Goal: Information Seeking & Learning: Check status

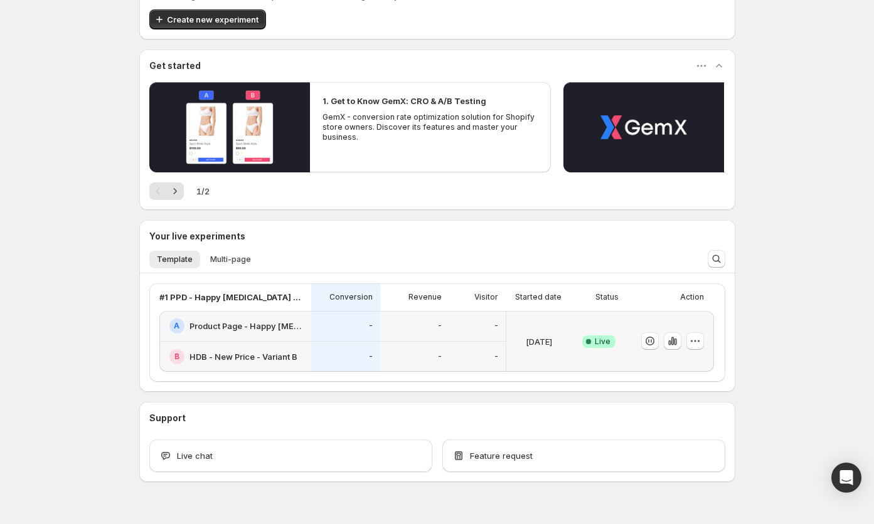
scroll to position [92, 0]
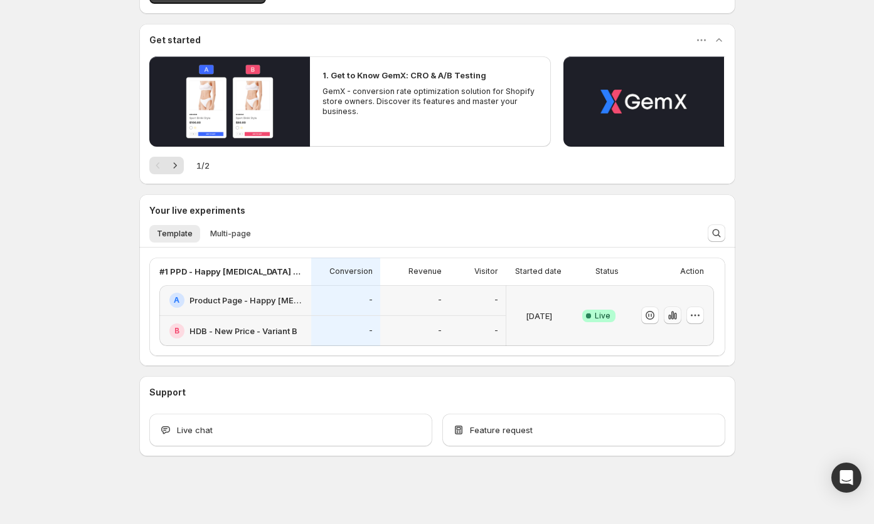
click at [672, 317] on icon "button" at bounding box center [672, 316] width 3 height 8
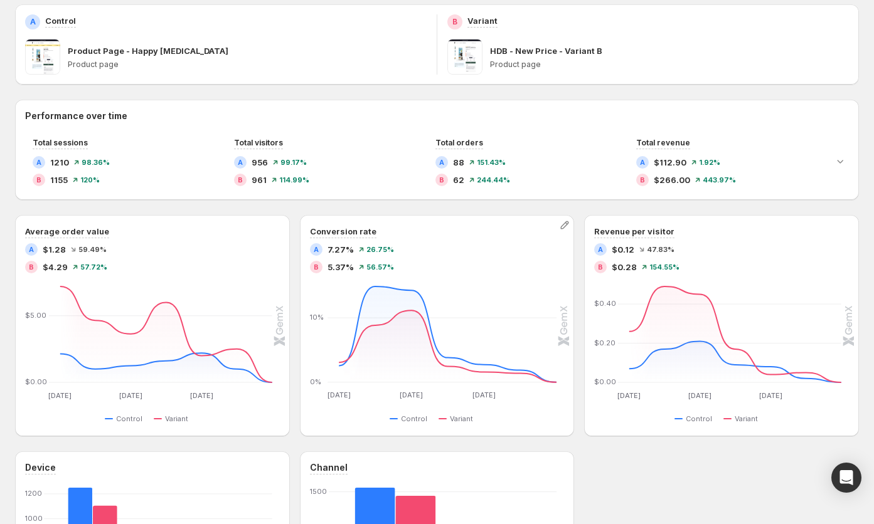
scroll to position [204, 0]
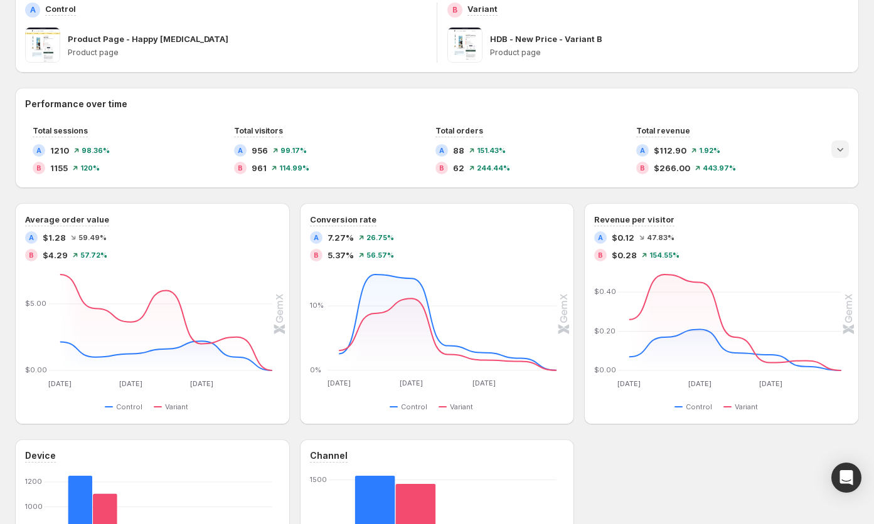
click at [840, 146] on icon "Expand chart" at bounding box center [840, 149] width 13 height 13
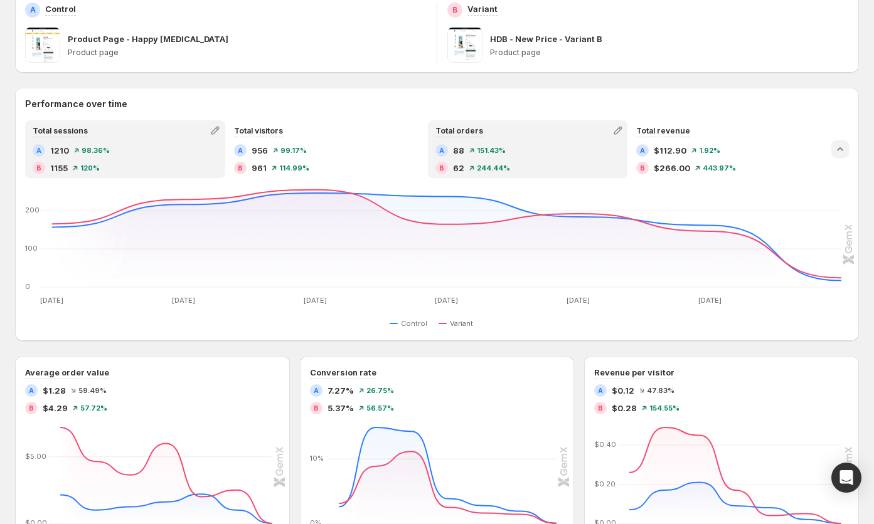
click at [539, 128] on div "Total orders" at bounding box center [528, 131] width 198 height 18
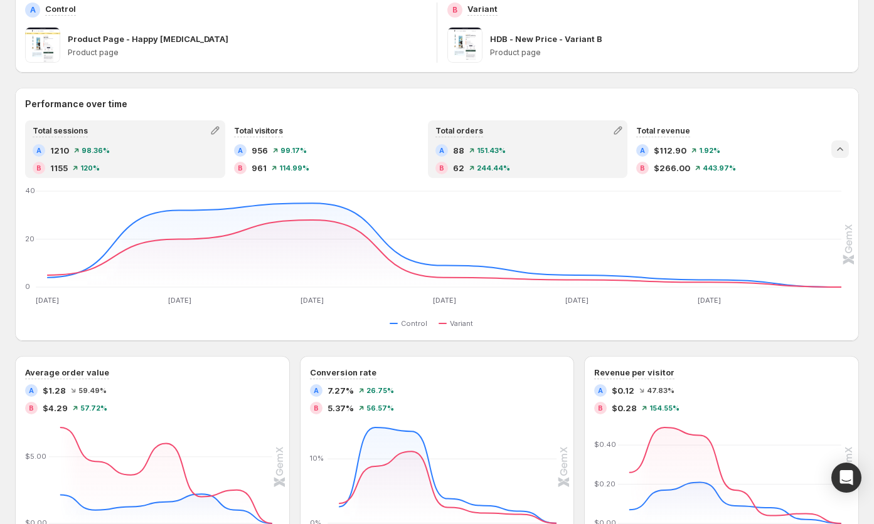
click at [110, 167] on div "B 1155 120 %" at bounding box center [125, 168] width 185 height 13
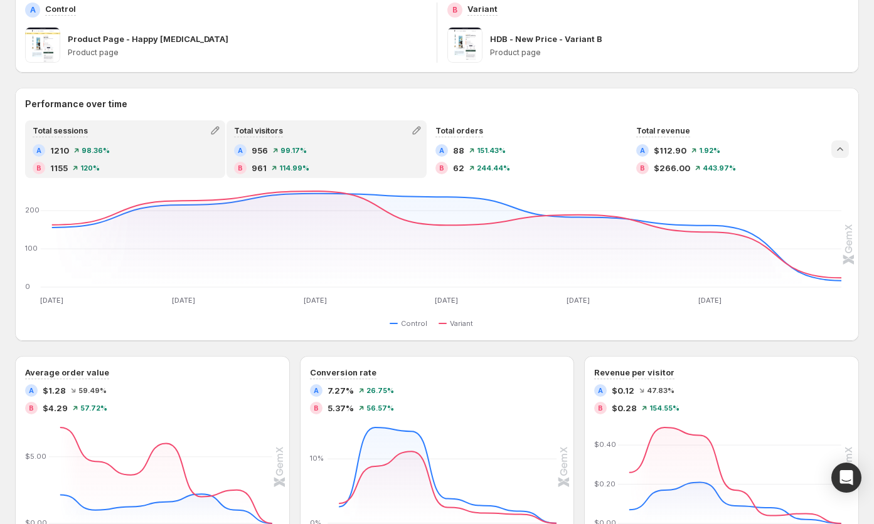
click at [348, 152] on div "A 956 99.17 %" at bounding box center [326, 150] width 185 height 13
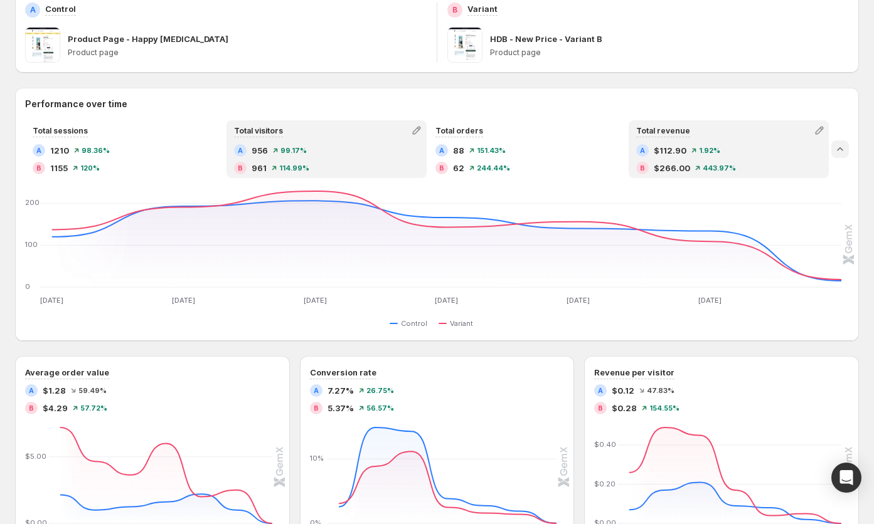
click at [712, 151] on span "1.92 %" at bounding box center [709, 151] width 21 height 8
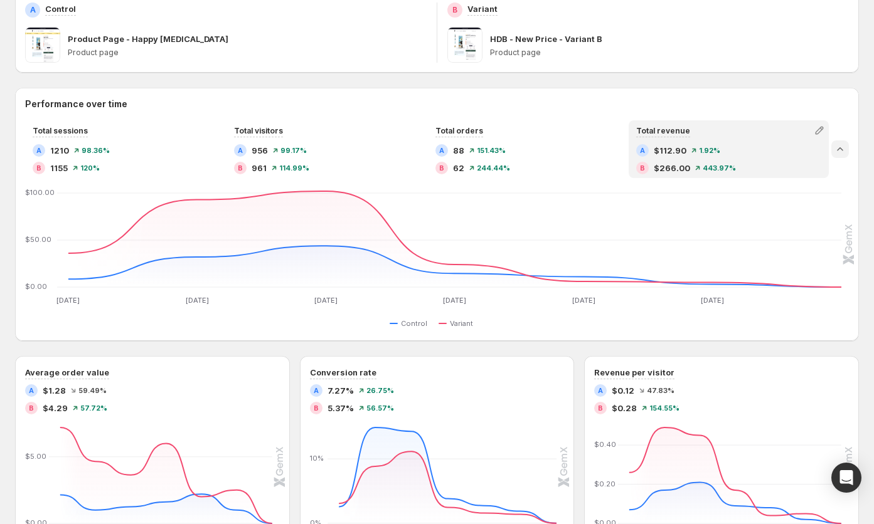
click at [839, 151] on icon "Collapse chart" at bounding box center [840, 149] width 13 height 13
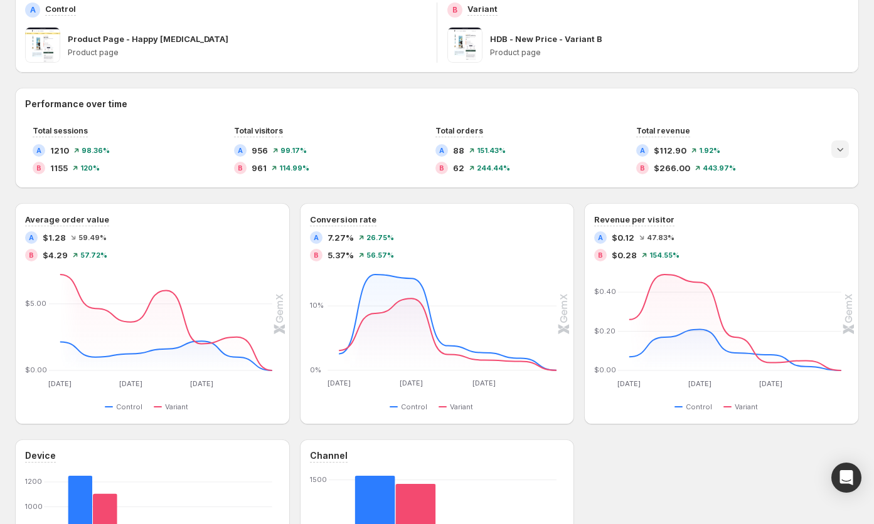
click at [843, 147] on icon "Expand chart" at bounding box center [840, 149] width 13 height 13
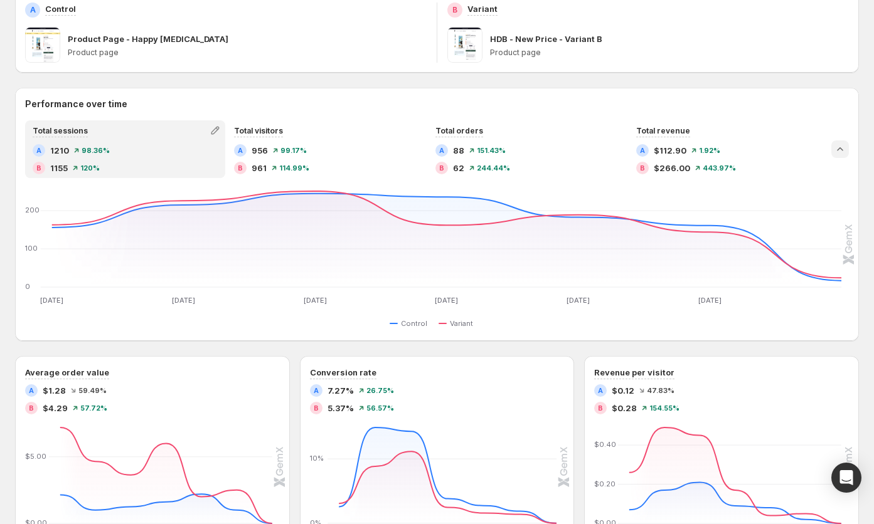
click at [843, 147] on icon "Collapse chart" at bounding box center [840, 149] width 13 height 13
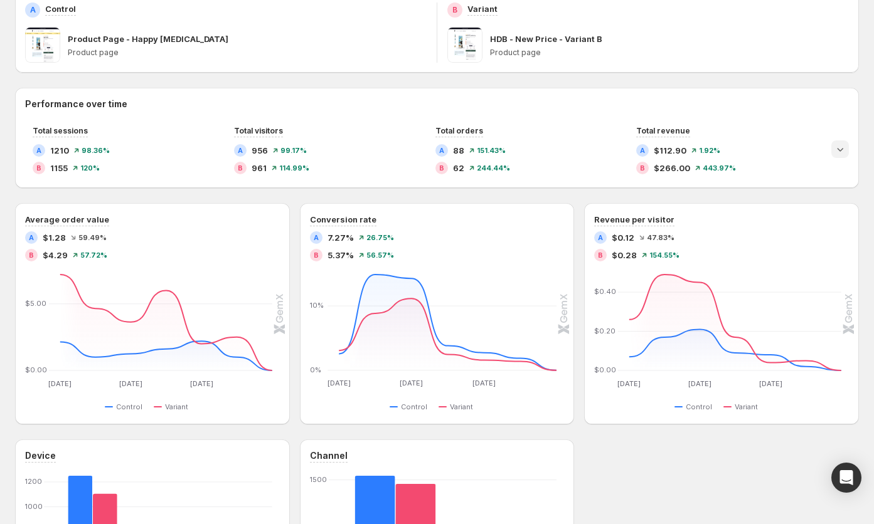
click at [843, 147] on icon "Expand chart" at bounding box center [840, 149] width 13 height 13
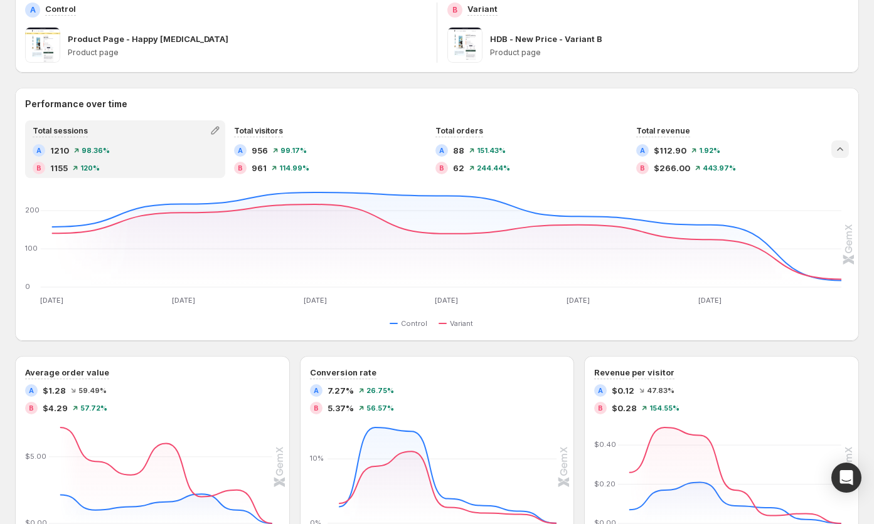
click at [843, 147] on icon "Collapse chart" at bounding box center [840, 149] width 13 height 13
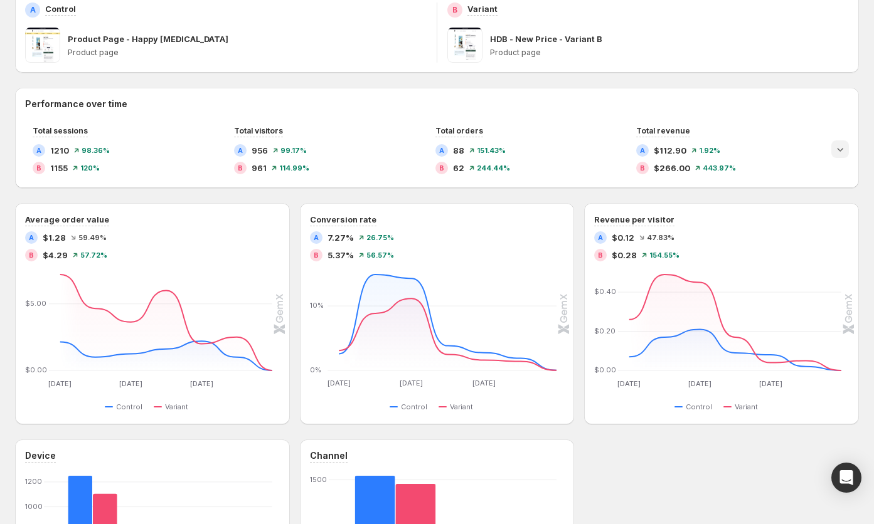
click at [843, 147] on icon "Expand chart" at bounding box center [840, 149] width 13 height 13
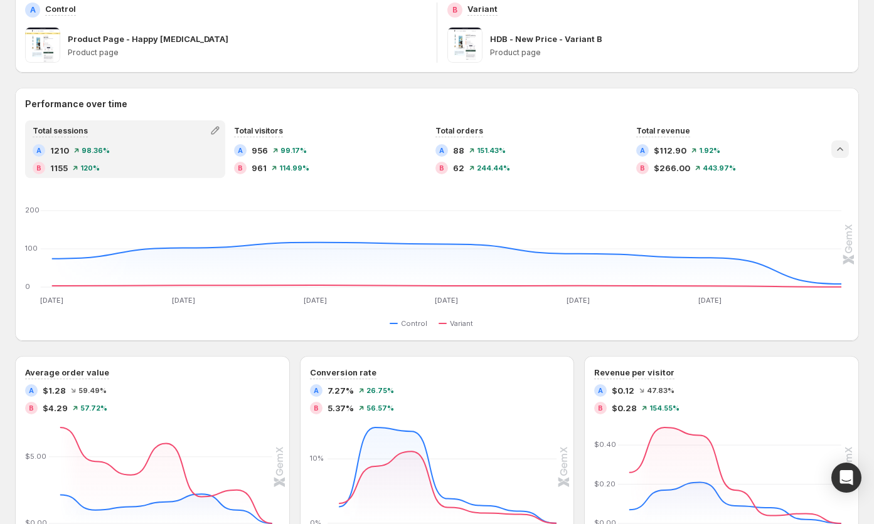
click at [843, 147] on icon "Collapse chart" at bounding box center [840, 149] width 13 height 13
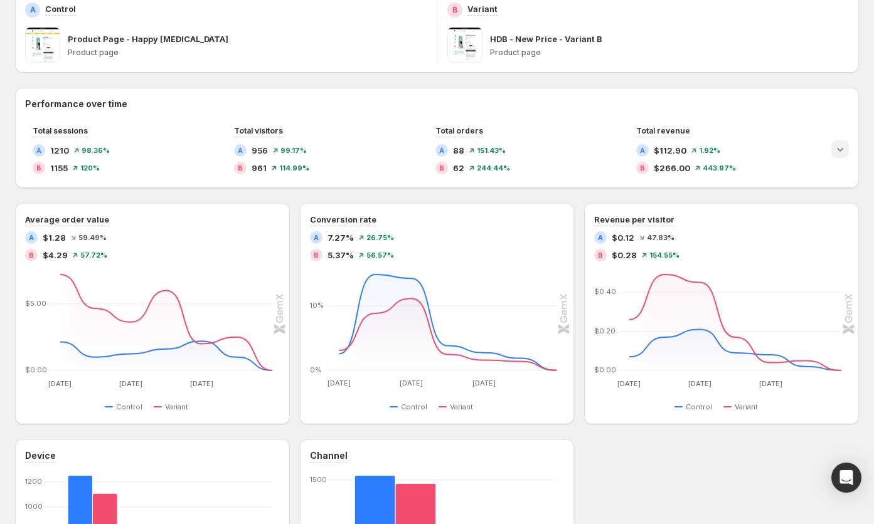
click at [843, 147] on icon "Expand chart" at bounding box center [840, 149] width 13 height 13
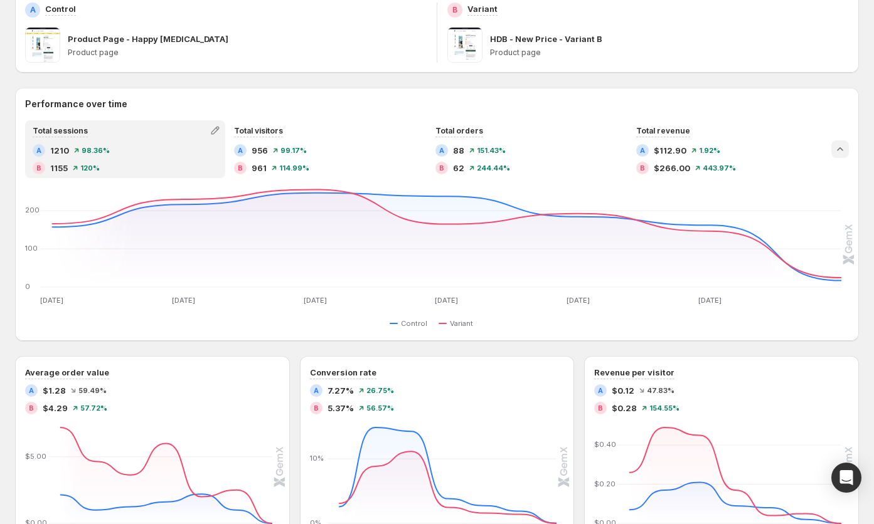
click at [843, 147] on icon "Collapse chart" at bounding box center [840, 149] width 13 height 13
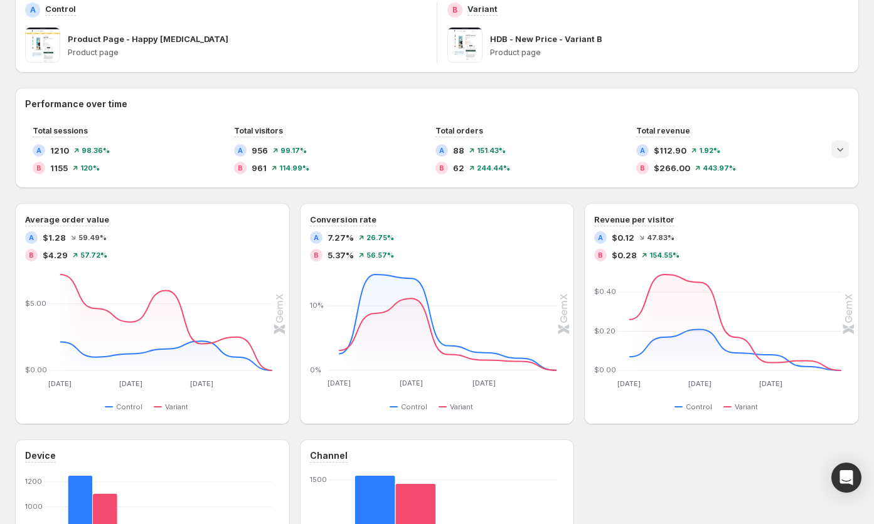
click at [843, 147] on icon "Expand chart" at bounding box center [840, 149] width 13 height 13
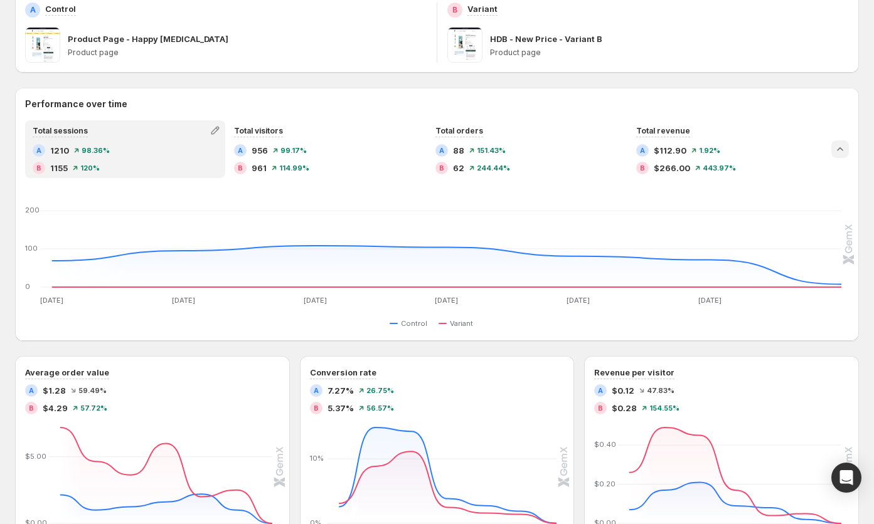
click at [843, 147] on icon "Collapse chart" at bounding box center [840, 149] width 13 height 13
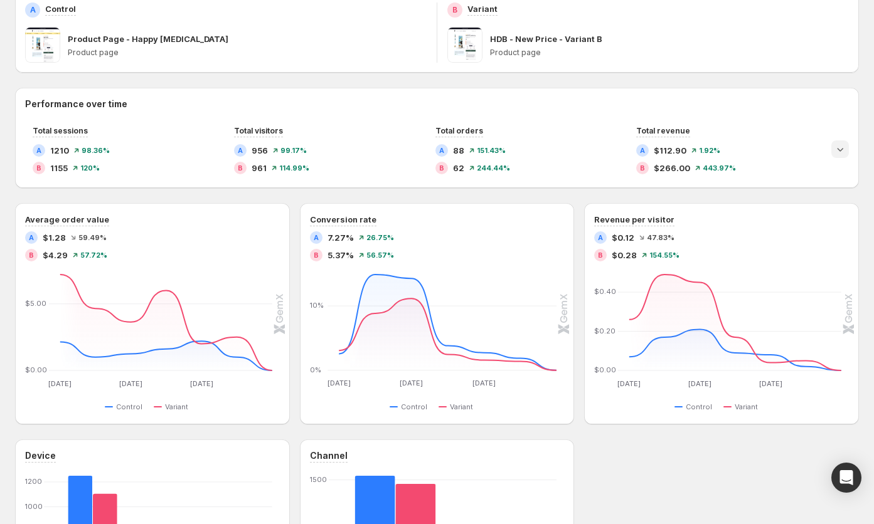
click at [843, 147] on icon "Expand chart" at bounding box center [840, 149] width 13 height 13
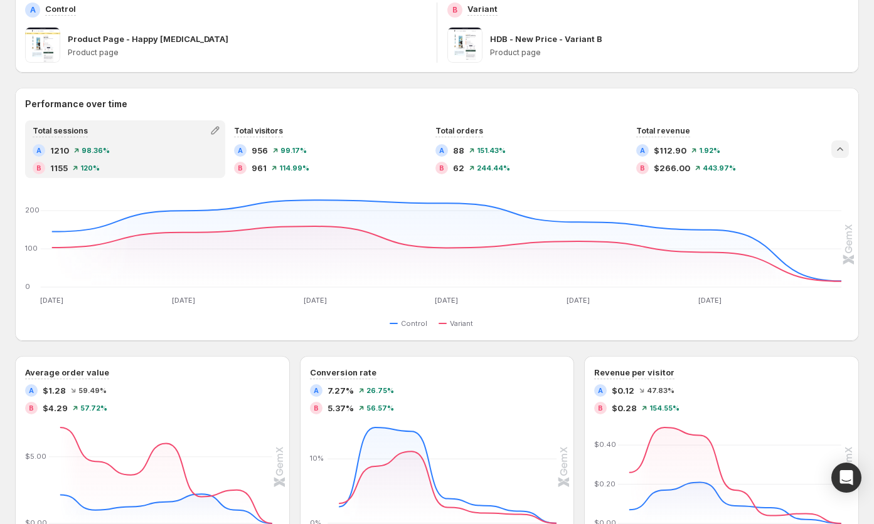
click at [843, 147] on icon "Collapse chart" at bounding box center [840, 149] width 13 height 13
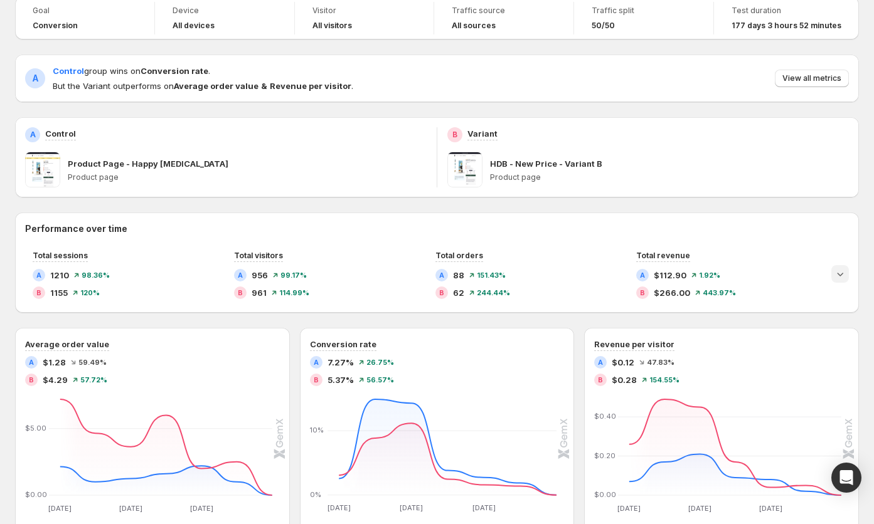
scroll to position [6, 0]
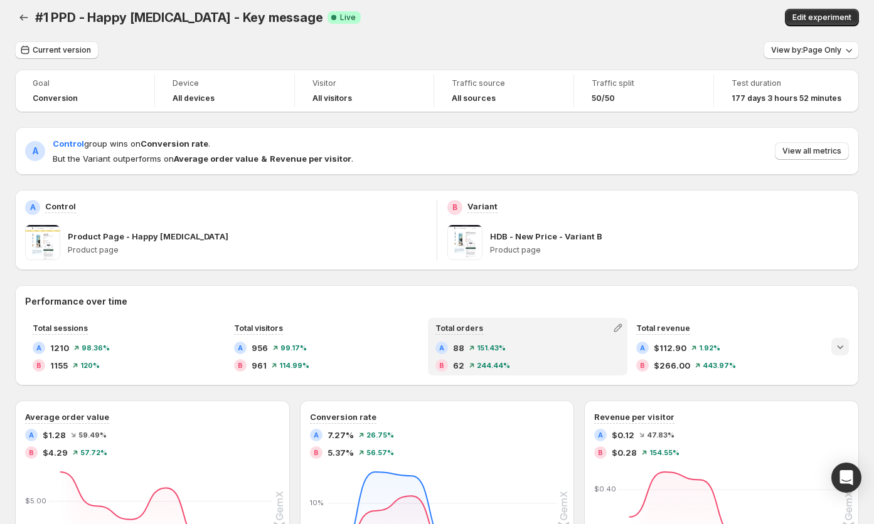
click at [509, 322] on div "Total orders" at bounding box center [528, 328] width 198 height 18
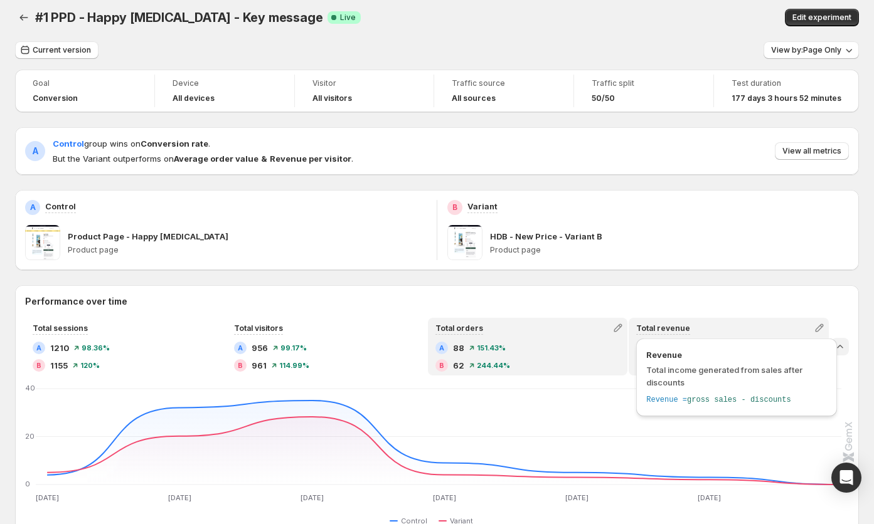
click at [723, 346] on div "Revenue Total income generated from sales after discounts Revenue = gross sales…" at bounding box center [736, 378] width 201 height 78
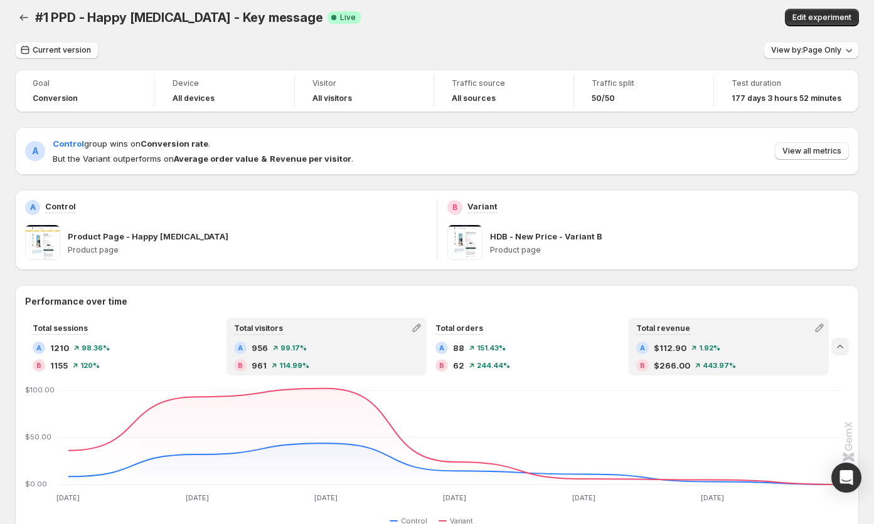
click at [343, 329] on div "Total visitors" at bounding box center [327, 328] width 198 height 18
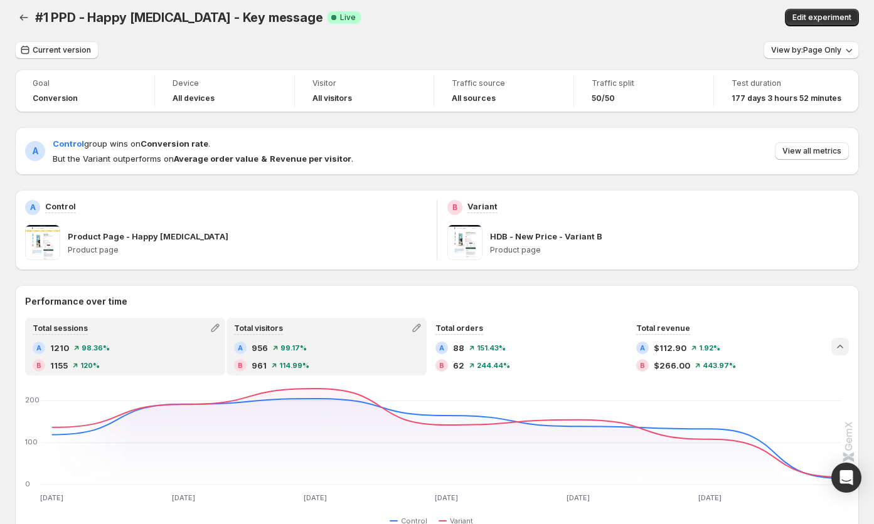
click at [159, 351] on div "A 1210 98.36 %" at bounding box center [125, 348] width 185 height 13
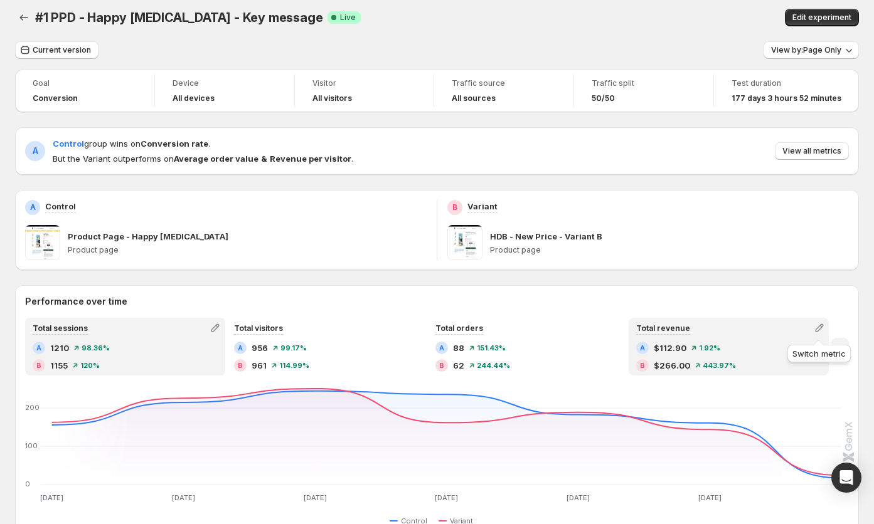
click at [838, 341] on div "Switch metric" at bounding box center [819, 351] width 68 height 28
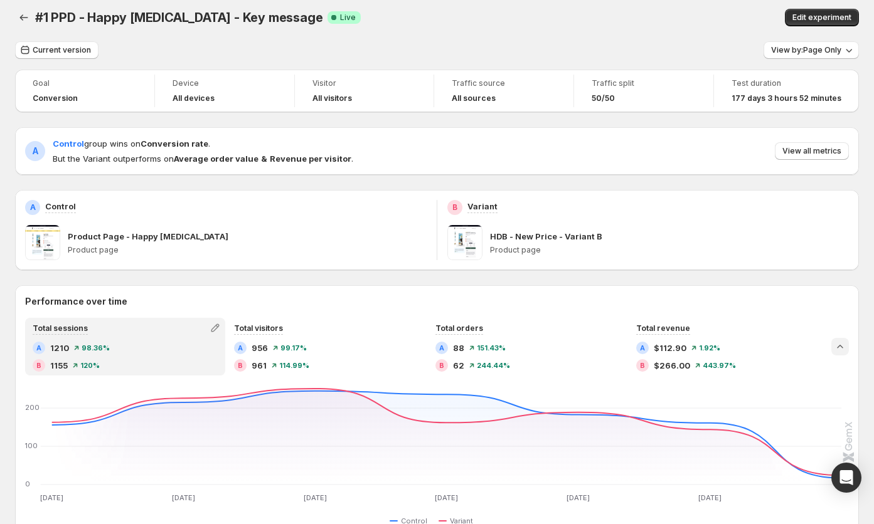
click at [845, 345] on icon "Collapse chart" at bounding box center [840, 347] width 13 height 13
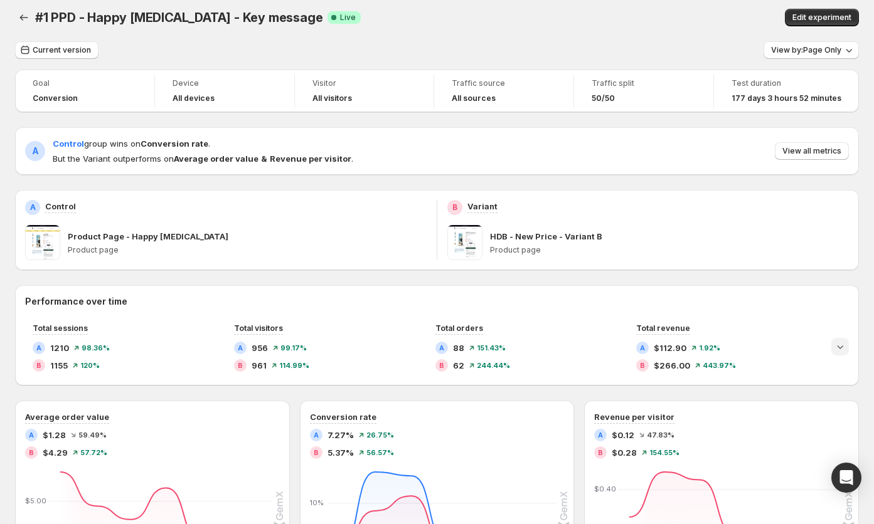
click at [845, 345] on icon "Expand chart" at bounding box center [840, 347] width 13 height 13
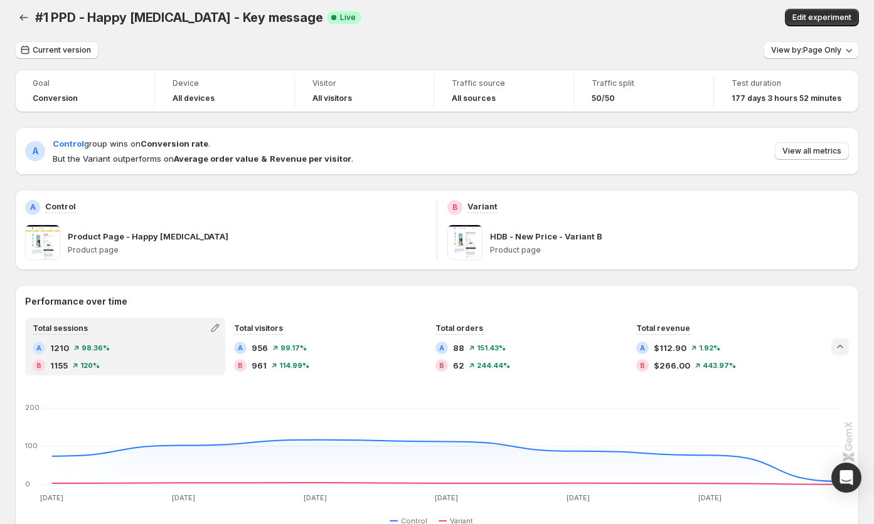
click at [845, 345] on icon "Collapse chart" at bounding box center [840, 347] width 13 height 13
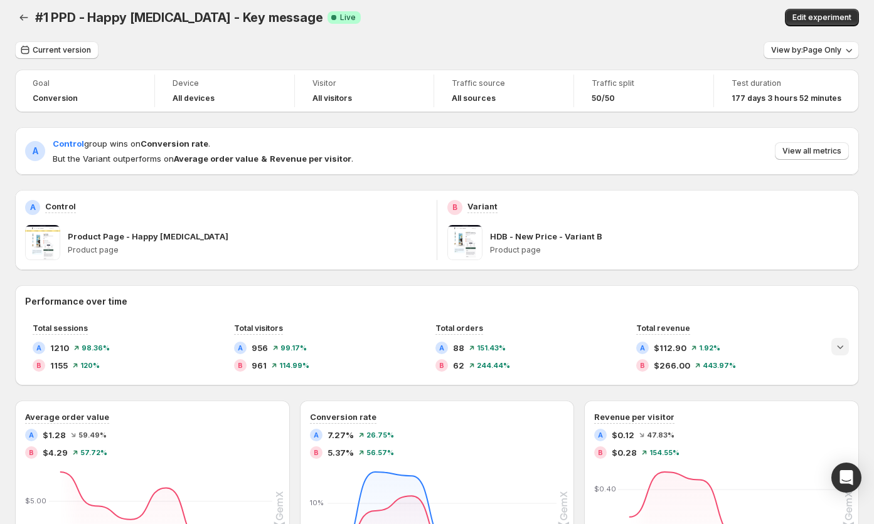
click at [845, 345] on icon "Expand chart" at bounding box center [840, 347] width 13 height 13
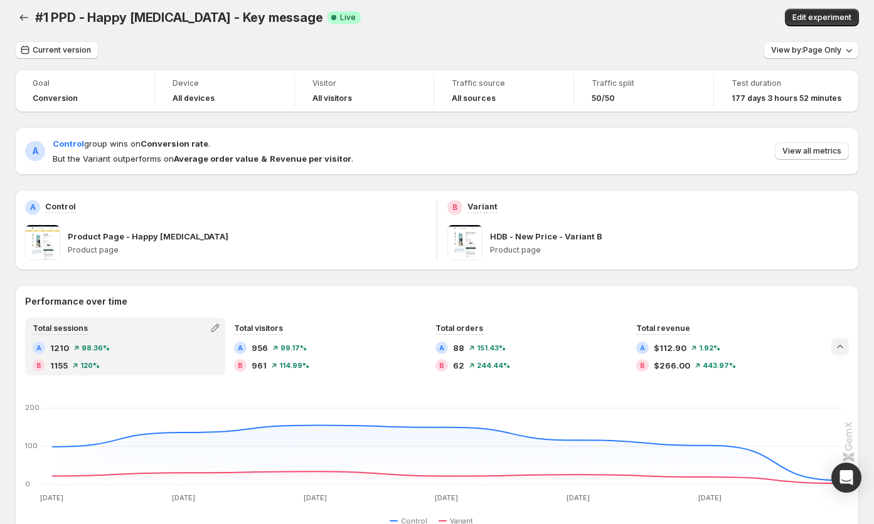
click at [845, 345] on icon "Collapse chart" at bounding box center [840, 347] width 13 height 13
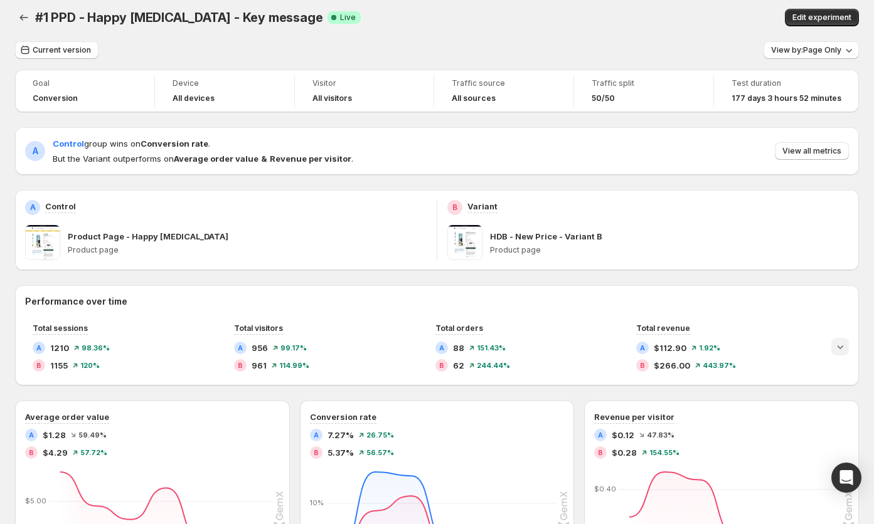
click at [845, 345] on icon "Expand chart" at bounding box center [840, 347] width 13 height 13
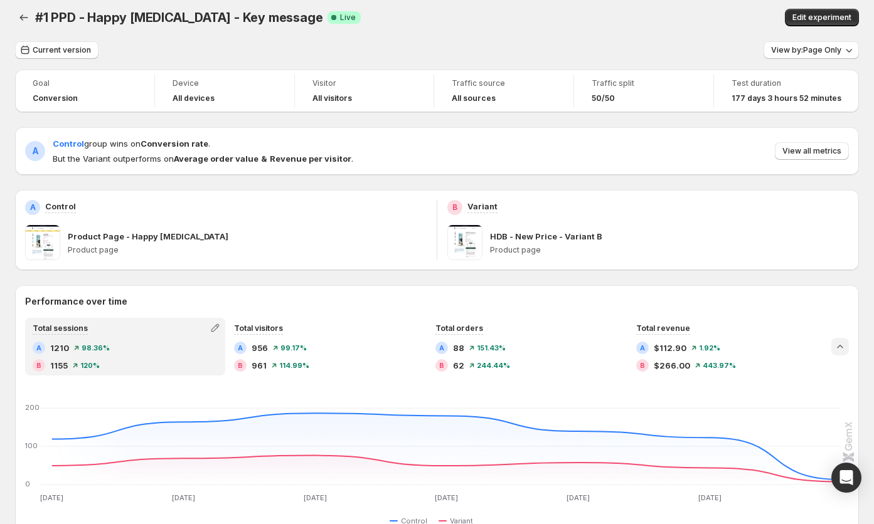
click at [845, 345] on icon "Collapse chart" at bounding box center [840, 347] width 13 height 13
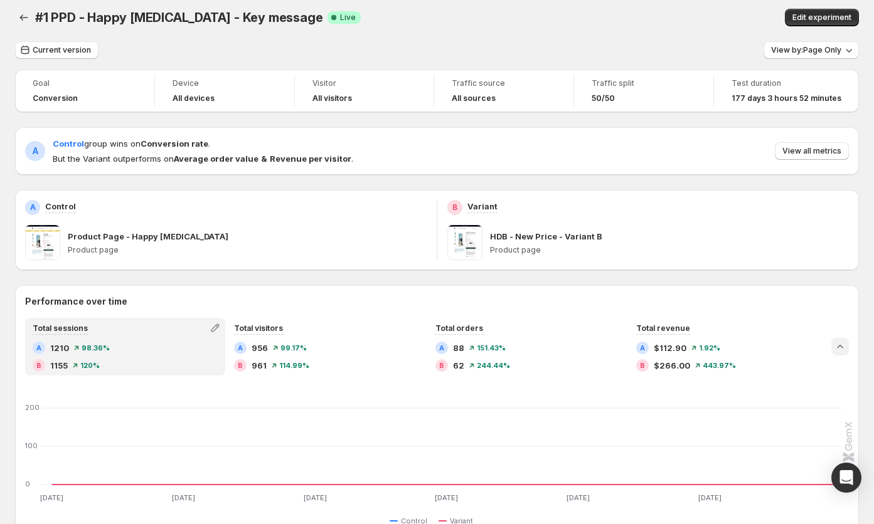
click at [845, 345] on icon "Collapse chart" at bounding box center [840, 347] width 13 height 13
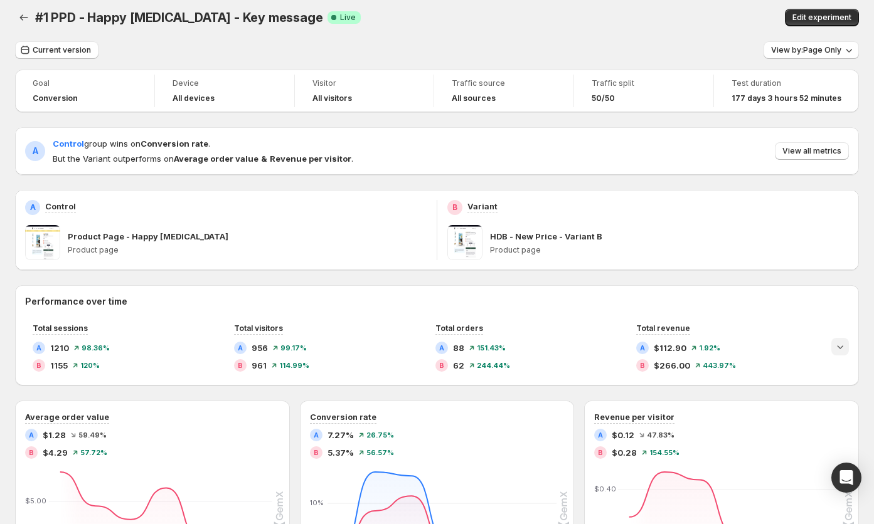
click at [845, 345] on icon "Expand chart" at bounding box center [840, 347] width 13 height 13
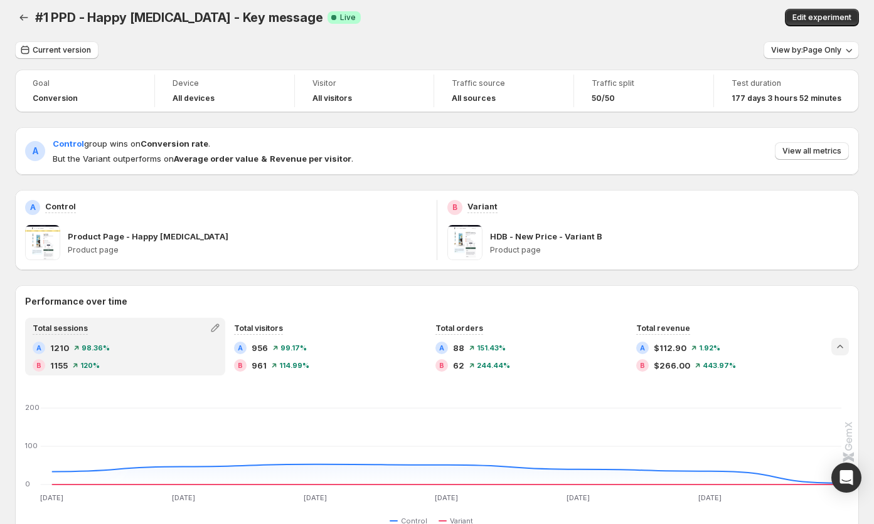
click at [845, 345] on icon "Collapse chart" at bounding box center [840, 347] width 13 height 13
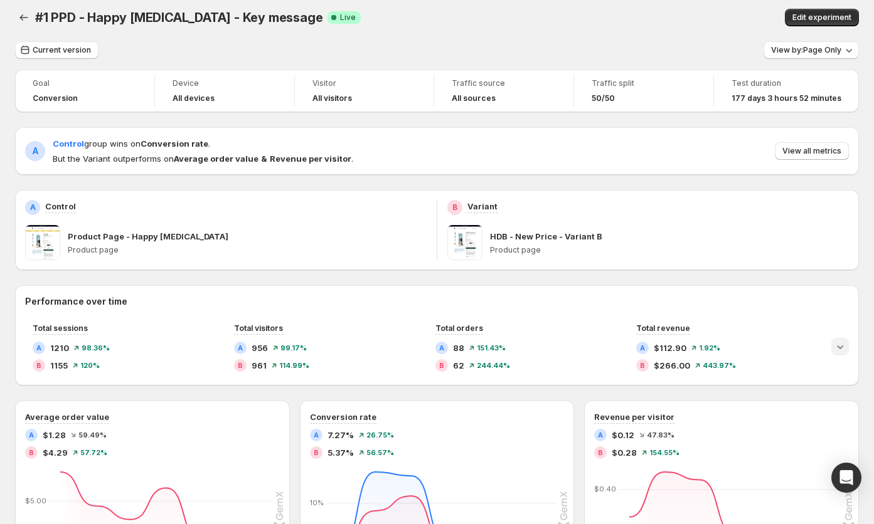
click at [845, 345] on icon "Expand chart" at bounding box center [840, 347] width 13 height 13
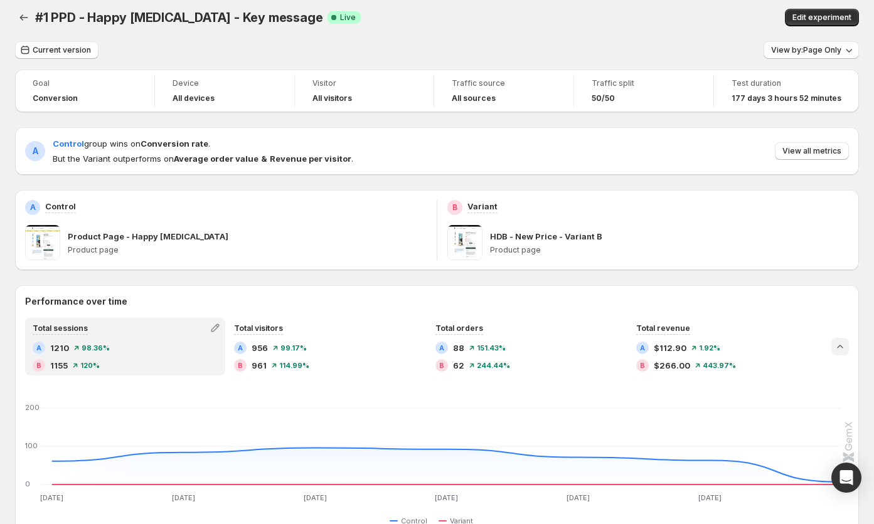
click at [845, 345] on icon "Collapse chart" at bounding box center [840, 347] width 13 height 13
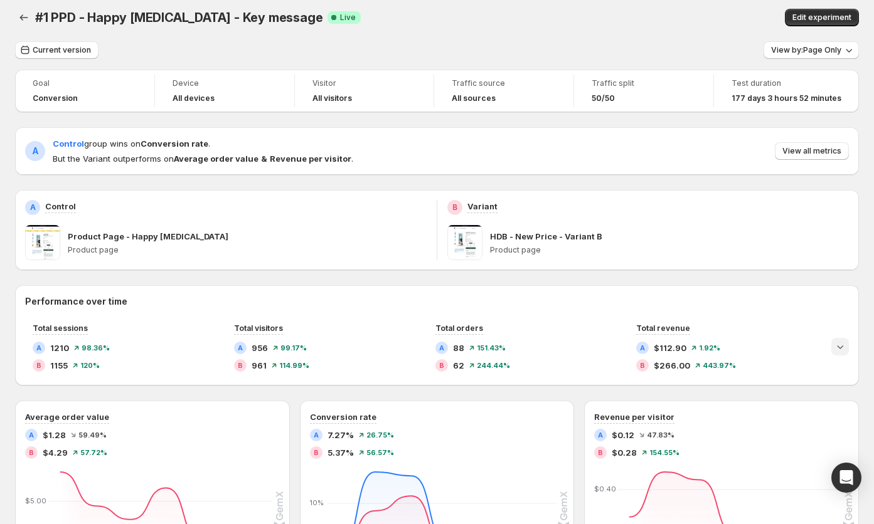
click at [845, 345] on icon "Expand chart" at bounding box center [840, 347] width 13 height 13
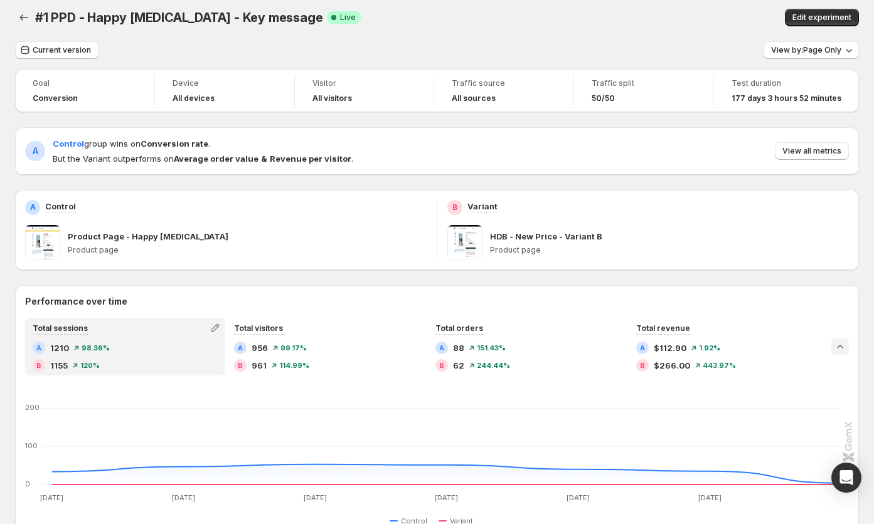
click at [845, 345] on icon "Collapse chart" at bounding box center [840, 347] width 13 height 13
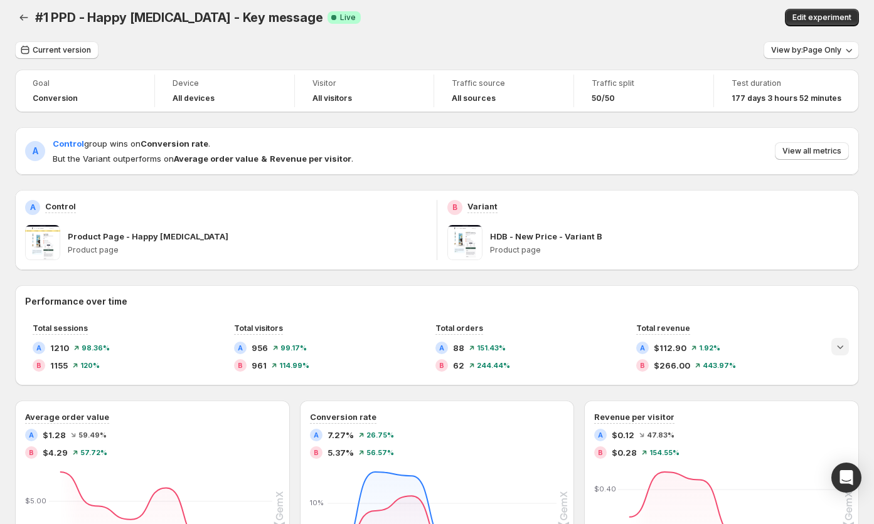
click at [845, 345] on icon "Expand chart" at bounding box center [840, 347] width 13 height 13
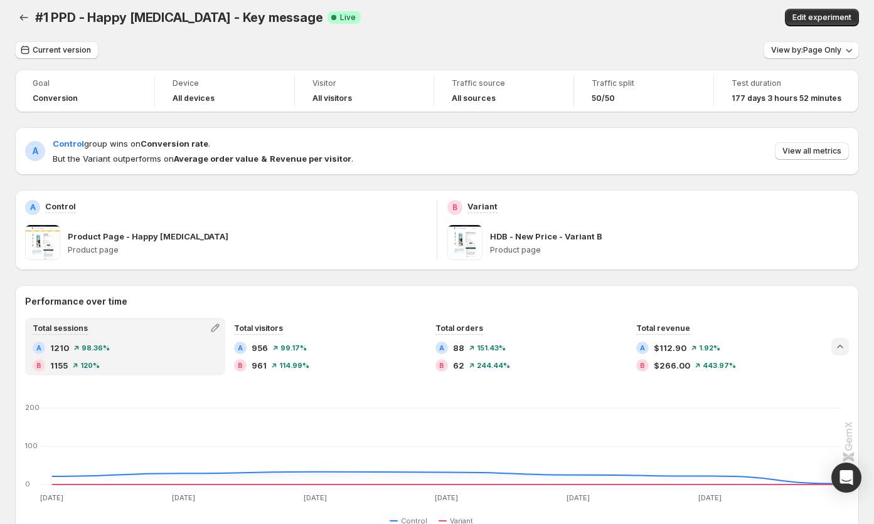
click at [845, 345] on icon "Collapse chart" at bounding box center [840, 347] width 13 height 13
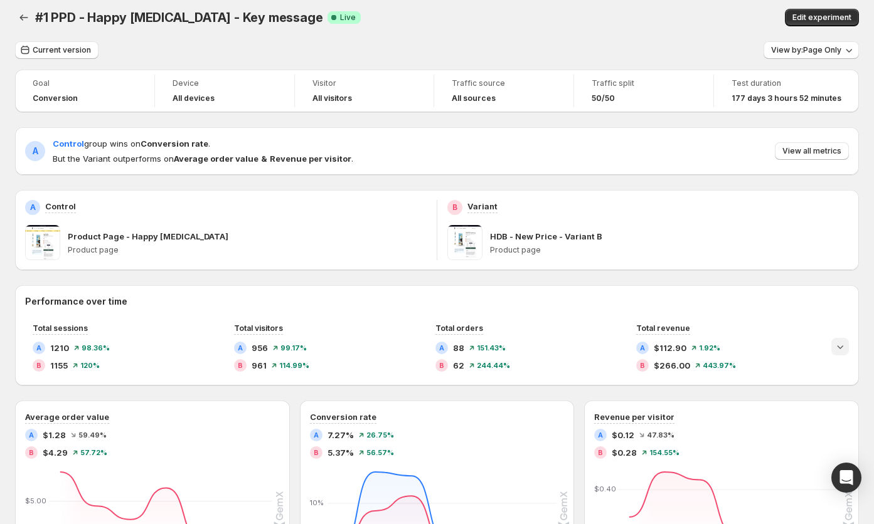
click at [845, 345] on icon "Expand chart" at bounding box center [840, 347] width 13 height 13
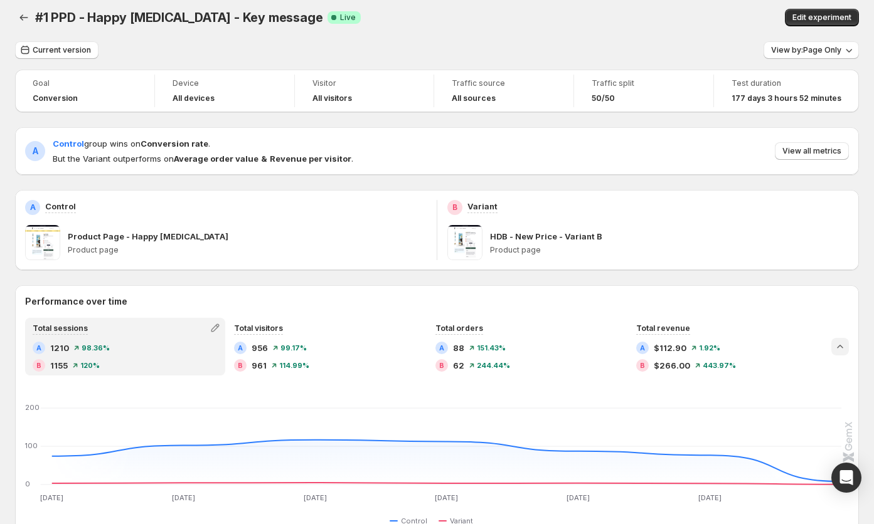
click at [845, 345] on icon "Collapse chart" at bounding box center [840, 347] width 13 height 13
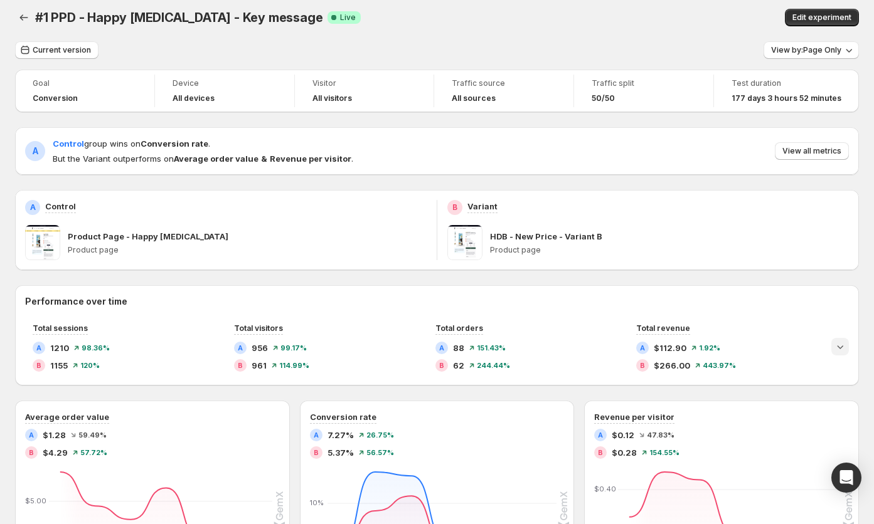
click at [845, 345] on icon "Expand chart" at bounding box center [840, 347] width 13 height 13
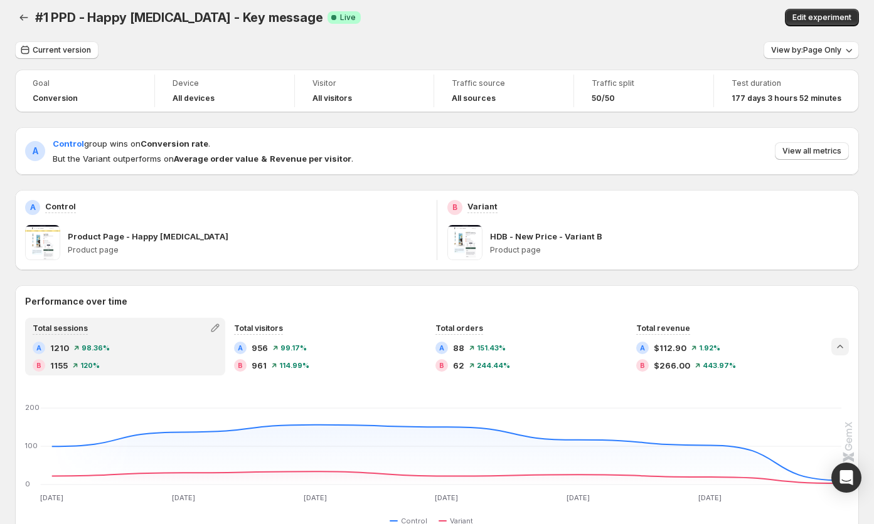
click at [845, 345] on icon "Collapse chart" at bounding box center [840, 347] width 13 height 13
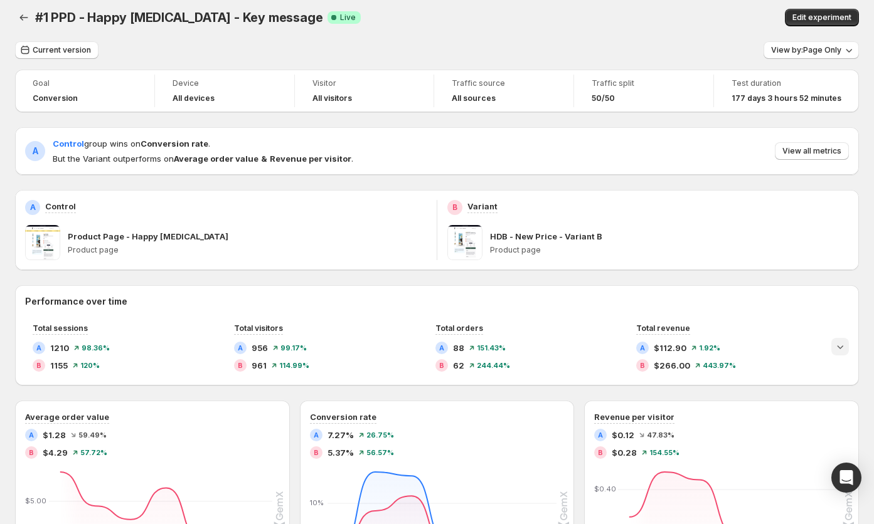
click at [845, 345] on icon "Expand chart" at bounding box center [840, 347] width 13 height 13
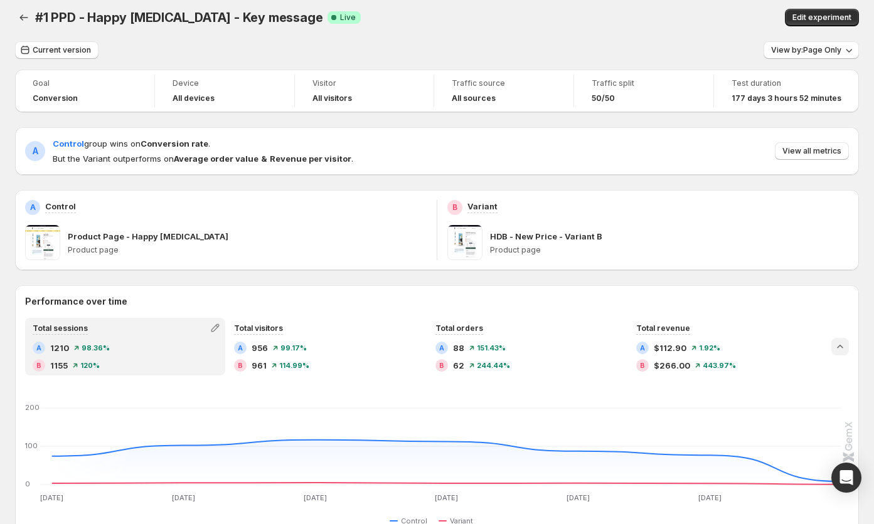
click at [845, 345] on icon "Collapse chart" at bounding box center [840, 347] width 13 height 13
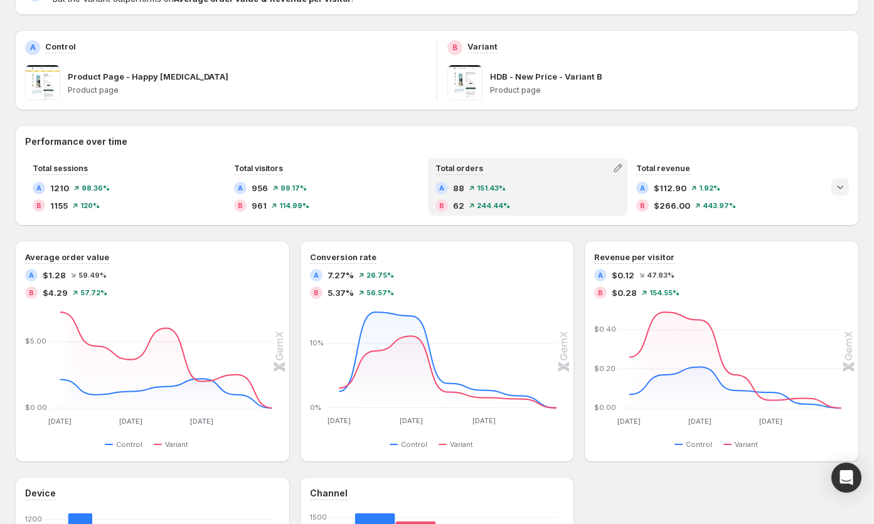
scroll to position [293, 0]
